Goal: Task Accomplishment & Management: Complete application form

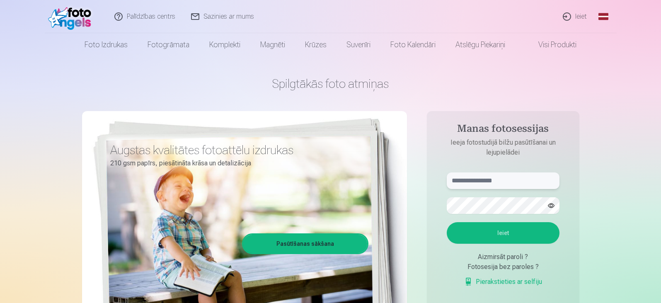
click at [494, 177] on input "text" at bounding box center [502, 180] width 113 height 17
type input "**********"
click at [553, 207] on button "button" at bounding box center [551, 206] width 16 height 16
click at [514, 232] on button "Ieiet" at bounding box center [502, 233] width 113 height 22
